Goal: Find specific page/section: Find specific page/section

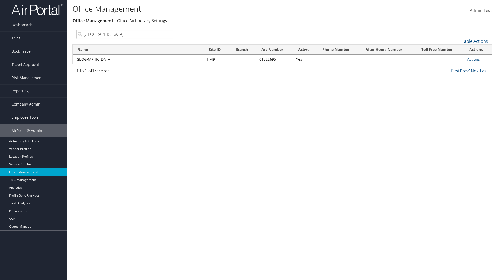
type input "[GEOGRAPHIC_DATA]"
click at [474, 59] on link "Actions" at bounding box center [474, 59] width 13 height 5
click at [0, 0] on link "View Travel Agents" at bounding box center [0, 0] width 0 height 0
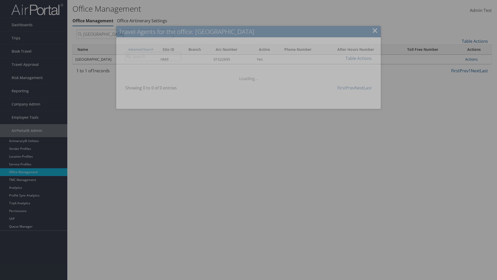
click at [359, 58] on link "Table Actions" at bounding box center [359, 58] width 26 height 6
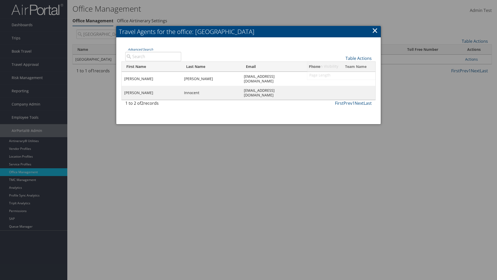
click at [341, 66] on link "Column Visibility" at bounding box center [341, 66] width 68 height 9
click at [341, 67] on link "First Name" at bounding box center [341, 66] width 68 height 9
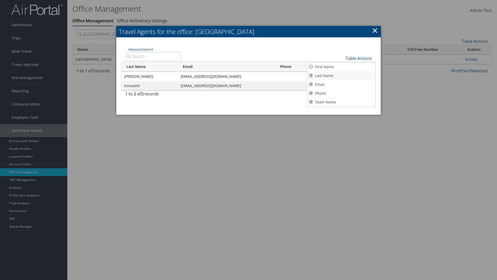
click at [341, 75] on link "Last Name" at bounding box center [341, 75] width 68 height 9
click at [341, 84] on link "Email" at bounding box center [341, 84] width 68 height 9
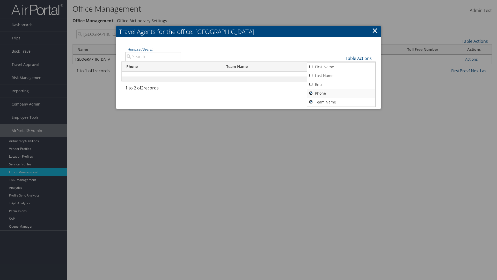
click at [341, 93] on link "Phone" at bounding box center [341, 93] width 68 height 9
click at [341, 102] on link "Team Name" at bounding box center [341, 102] width 68 height 9
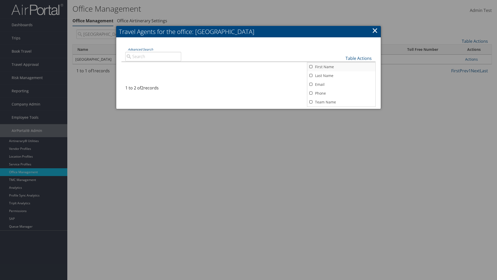
click at [341, 67] on link "First Name" at bounding box center [341, 66] width 68 height 9
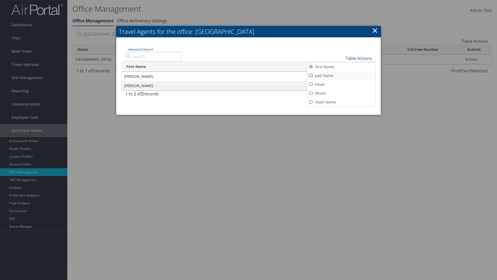
click at [341, 75] on link "Last Name" at bounding box center [341, 75] width 68 height 9
click at [341, 84] on link "Email" at bounding box center [341, 84] width 68 height 9
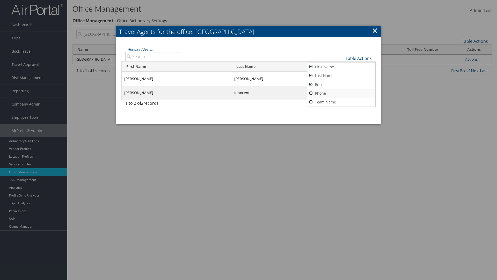
click at [341, 93] on link "Phone" at bounding box center [341, 93] width 68 height 9
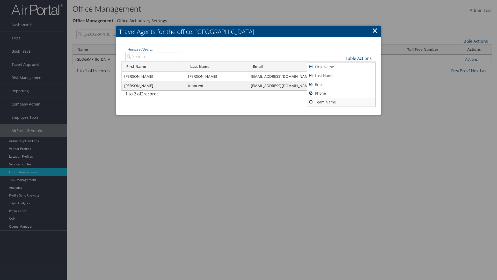
click at [341, 102] on link "Team Name" at bounding box center [341, 102] width 68 height 9
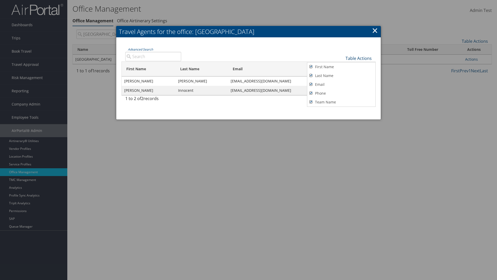
click at [359, 58] on link "Table Actions" at bounding box center [359, 58] width 26 height 6
click at [341, 76] on link "25" at bounding box center [341, 76] width 68 height 9
click at [359, 58] on link "Table Actions" at bounding box center [359, 58] width 26 height 6
click at [341, 84] on link "50" at bounding box center [341, 84] width 68 height 9
